Goal: Transaction & Acquisition: Purchase product/service

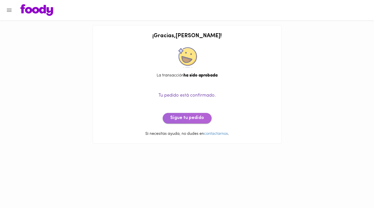
click at [180, 121] on span "Sigue tu pedido" at bounding box center [187, 119] width 34 height 6
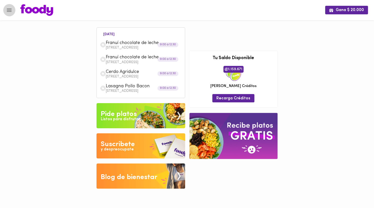
click at [12, 12] on icon "Menu" at bounding box center [9, 10] width 6 height 6
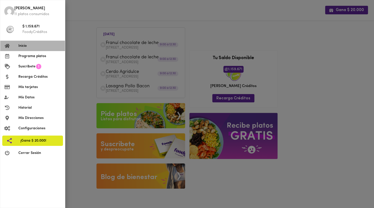
click at [28, 45] on span "Inicio" at bounding box center [39, 45] width 43 height 5
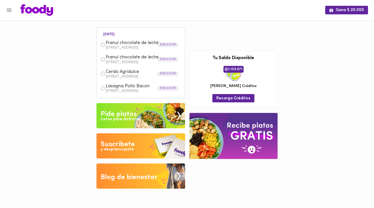
click at [155, 122] on img at bounding box center [141, 115] width 89 height 25
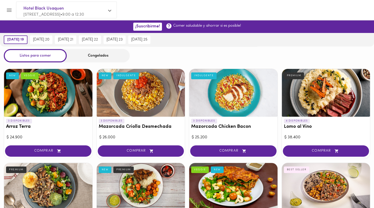
click at [79, 54] on div "Congelados" at bounding box center [98, 55] width 63 height 13
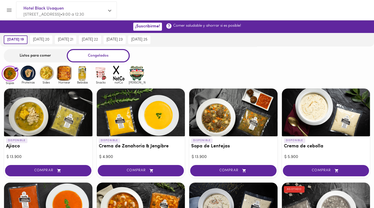
click at [93, 73] on img at bounding box center [101, 73] width 16 height 16
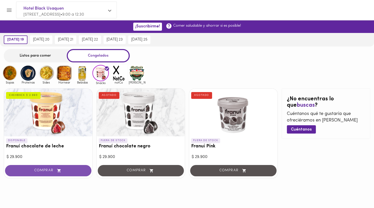
click at [46, 170] on span "COMPRAR" at bounding box center [48, 171] width 74 height 4
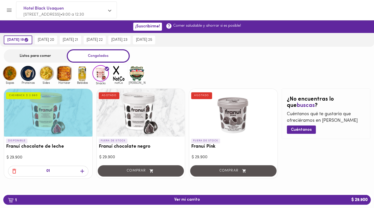
click at [79, 172] on span "button" at bounding box center [83, 171] width 8 height 6
click at [82, 76] on img at bounding box center [82, 73] width 16 height 16
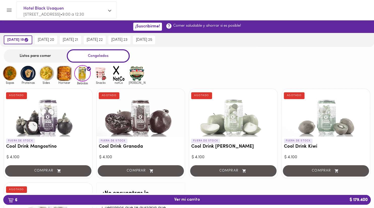
click at [59, 75] on img at bounding box center [64, 73] width 16 height 16
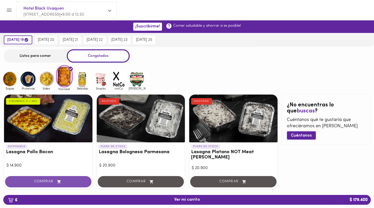
click at [52, 180] on span "COMPRAR" at bounding box center [48, 182] width 74 height 4
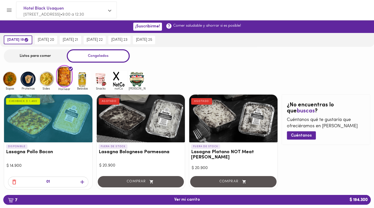
click at [45, 84] on img at bounding box center [46, 79] width 16 height 16
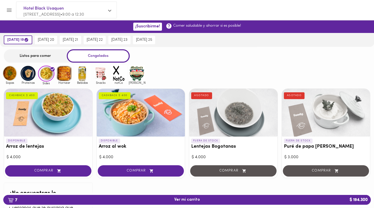
click at [32, 78] on img at bounding box center [28, 73] width 16 height 16
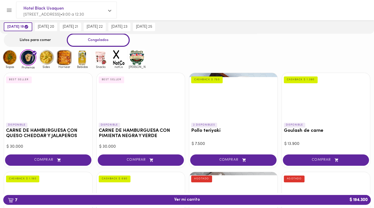
scroll to position [26, 0]
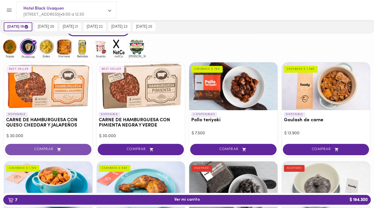
click at [65, 149] on span "COMPRAR" at bounding box center [48, 150] width 74 height 4
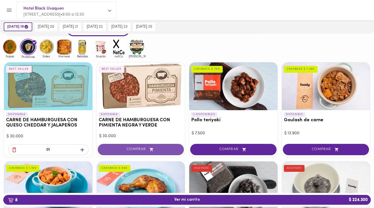
click at [119, 147] on button "COMPRAR" at bounding box center [141, 149] width 86 height 11
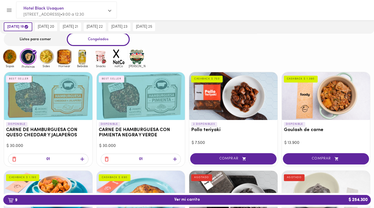
scroll to position [0, 0]
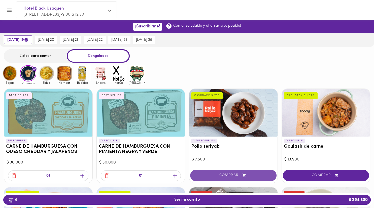
click at [228, 176] on span "COMPRAR" at bounding box center [234, 176] width 74 height 4
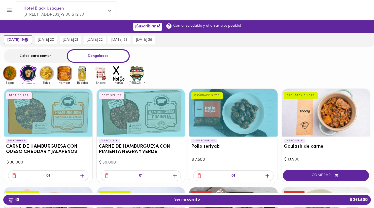
click at [223, 71] on div "Sopas Proteinas Sides Hornear Bebidas Snacks notCo [PERSON_NAME]" at bounding box center [187, 75] width 374 height 20
click at [43, 78] on img at bounding box center [46, 73] width 16 height 16
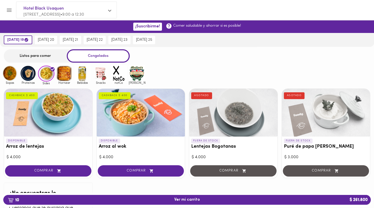
click at [43, 173] on span "COMPRAR" at bounding box center [48, 171] width 74 height 4
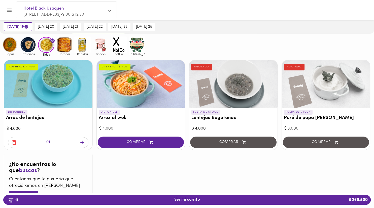
scroll to position [21, 0]
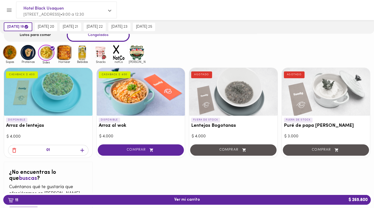
click at [9, 149] on div "01" at bounding box center [48, 150] width 80 height 11
click at [12, 149] on icon "button" at bounding box center [14, 150] width 6 height 6
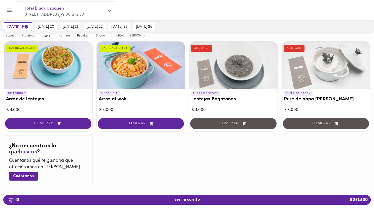
scroll to position [0, 0]
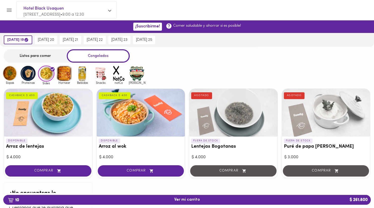
click at [79, 73] on img at bounding box center [82, 73] width 16 height 16
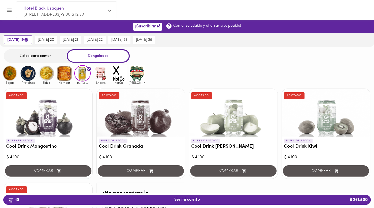
click at [65, 80] on img at bounding box center [64, 73] width 16 height 16
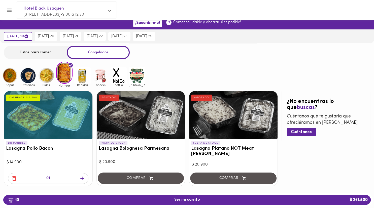
scroll to position [5, 0]
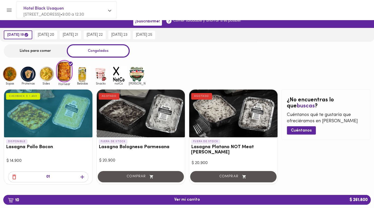
click at [85, 174] on icon "button" at bounding box center [82, 177] width 6 height 6
click at [16, 174] on icon "button" at bounding box center [14, 177] width 6 height 6
click at [51, 70] on img at bounding box center [46, 74] width 16 height 16
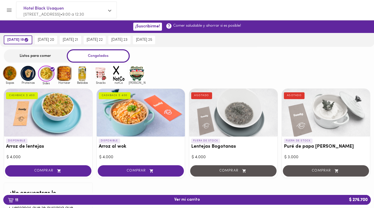
click at [12, 70] on img at bounding box center [10, 73] width 16 height 16
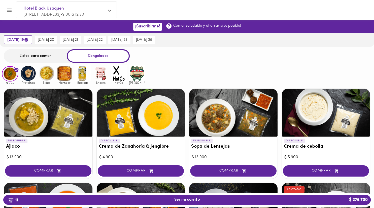
drag, startPoint x: 104, startPoint y: 74, endPoint x: 110, endPoint y: 74, distance: 6.6
click at [109, 74] on img at bounding box center [101, 73] width 16 height 16
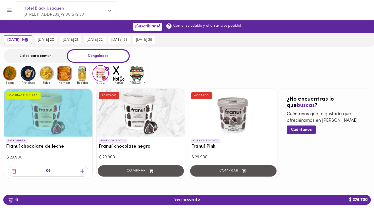
click at [112, 74] on img at bounding box center [119, 73] width 16 height 16
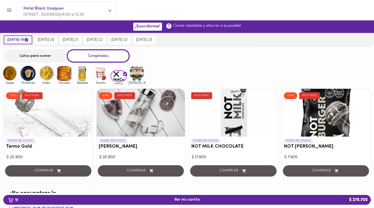
click at [94, 74] on img at bounding box center [101, 73] width 16 height 16
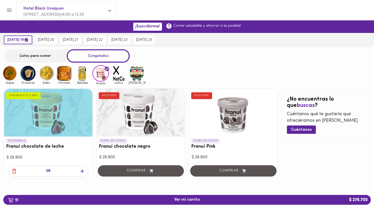
click at [84, 75] on img at bounding box center [82, 73] width 16 height 16
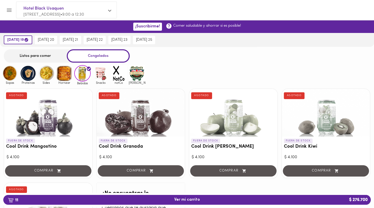
click at [66, 76] on img at bounding box center [64, 73] width 16 height 16
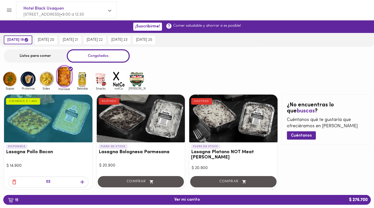
click at [51, 78] on img at bounding box center [46, 79] width 16 height 16
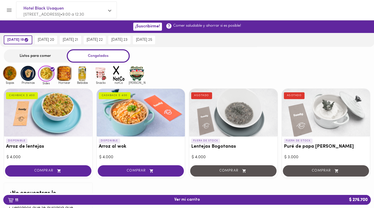
click at [42, 79] on img at bounding box center [46, 74] width 16 height 16
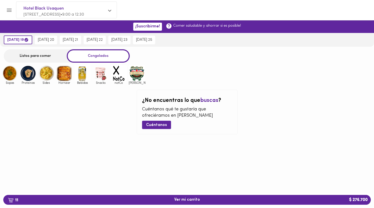
click at [30, 77] on img at bounding box center [28, 73] width 16 height 16
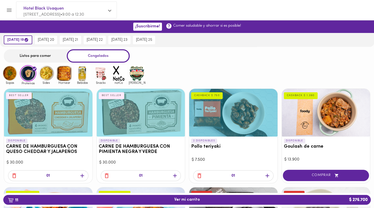
click at [235, 52] on div "Listos para comer Congelados" at bounding box center [187, 55] width 374 height 13
click at [63, 8] on span "Hotel Black Usaquen" at bounding box center [63, 8] width 81 height 7
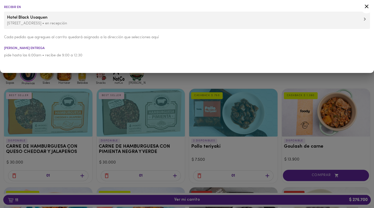
click at [67, 92] on div at bounding box center [187, 104] width 374 height 208
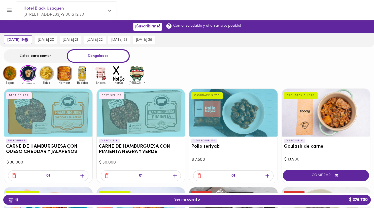
click at [9, 10] on icon "Menu" at bounding box center [9, 10] width 6 height 6
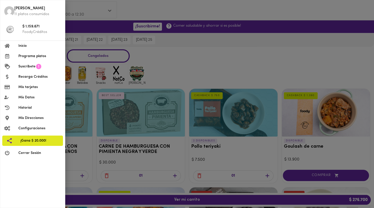
click at [19, 48] on span "Inicio" at bounding box center [39, 45] width 43 height 5
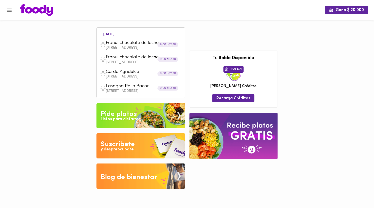
click at [164, 118] on img at bounding box center [141, 115] width 89 height 25
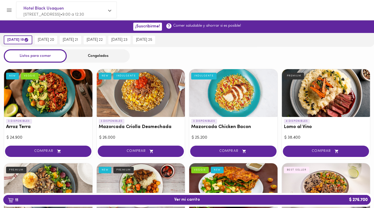
click at [201, 53] on div "Listos para comer Congelados" at bounding box center [187, 55] width 374 height 13
click at [186, 59] on div "Listos para comer Congelados" at bounding box center [187, 55] width 374 height 13
